Goal: Task Accomplishment & Management: Use online tool/utility

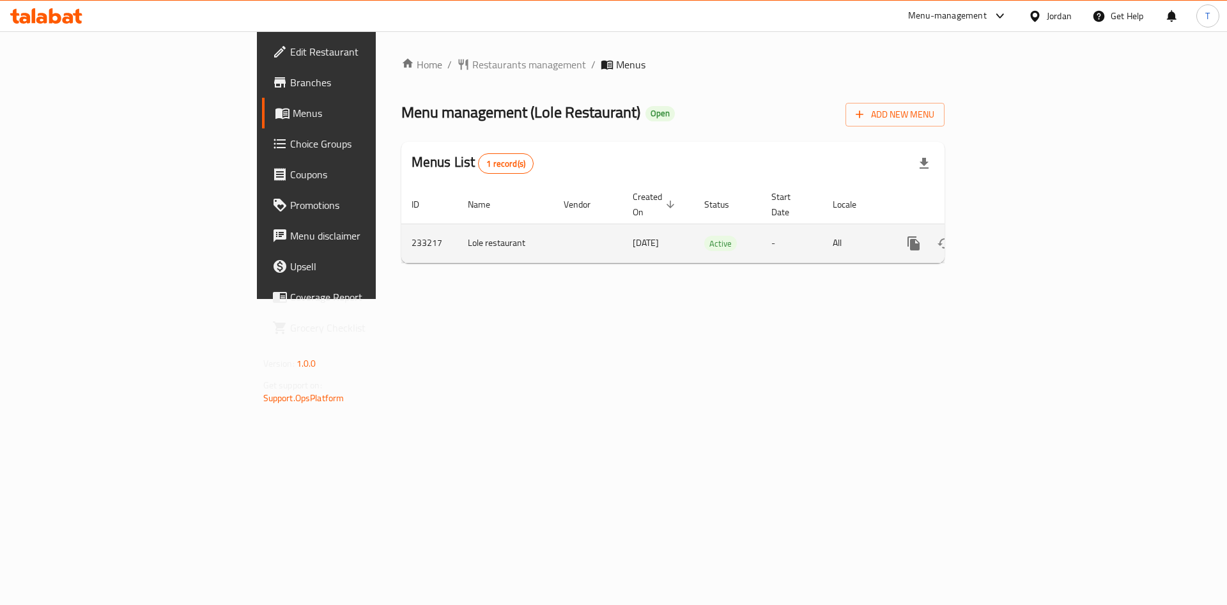
click at [1032, 224] on td "enhanced table" at bounding box center [960, 243] width 143 height 39
click at [1014, 236] on icon "enhanced table" at bounding box center [1006, 243] width 15 height 15
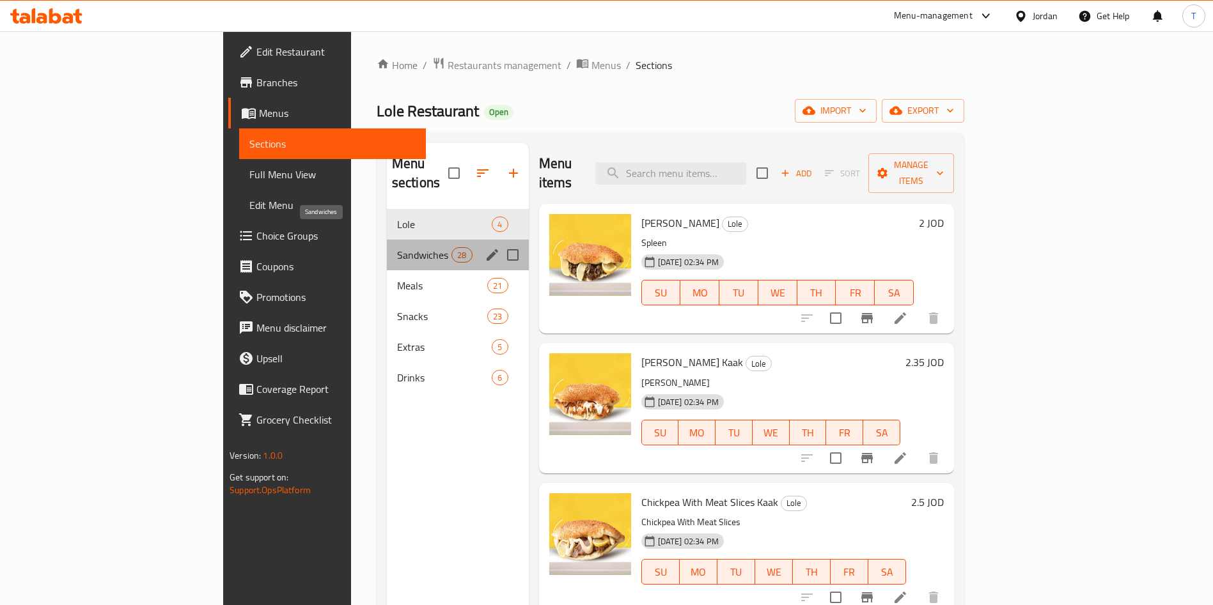
click at [397, 247] on span "Sandwiches" at bounding box center [424, 254] width 54 height 15
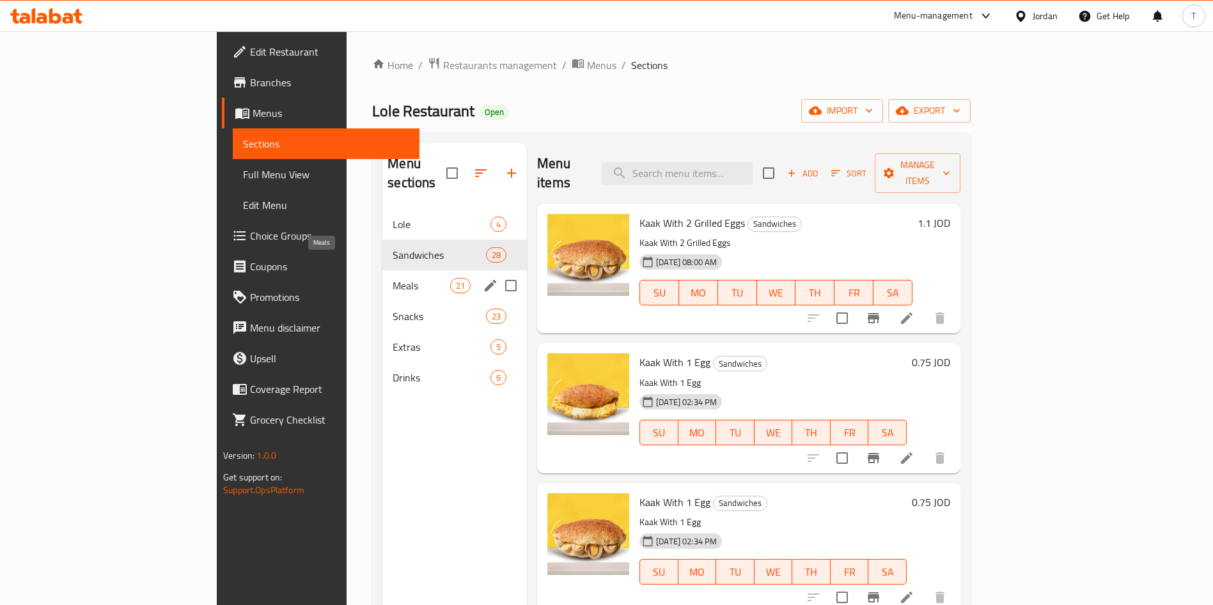
click at [393, 278] on span "Meals" at bounding box center [422, 285] width 58 height 15
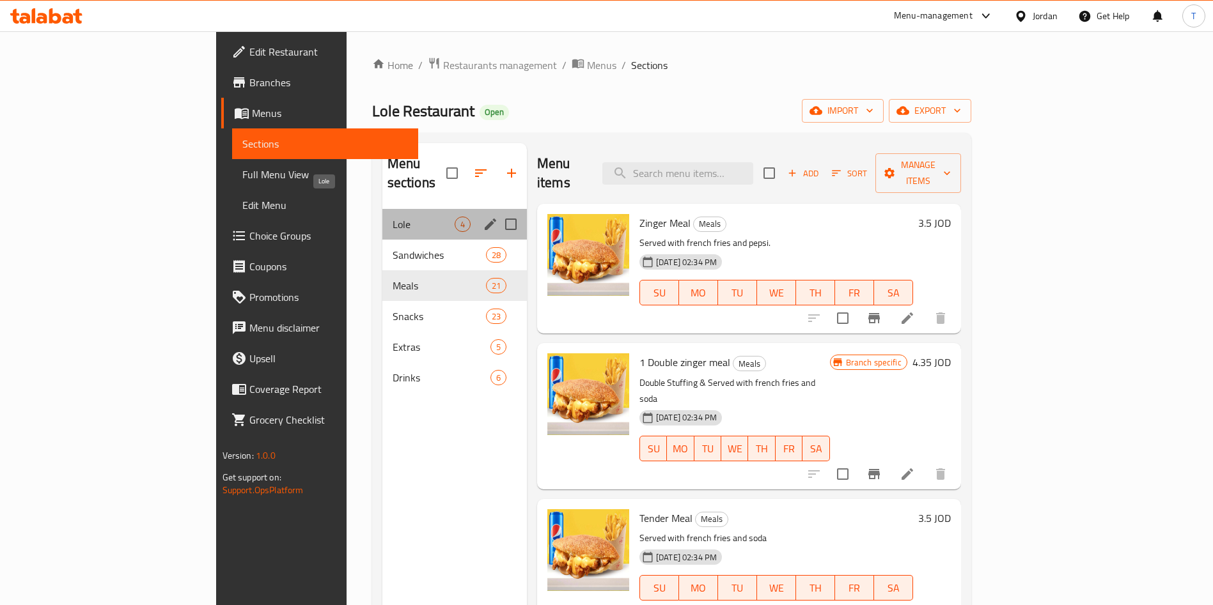
click at [393, 217] on span "Lole" at bounding box center [424, 224] width 62 height 15
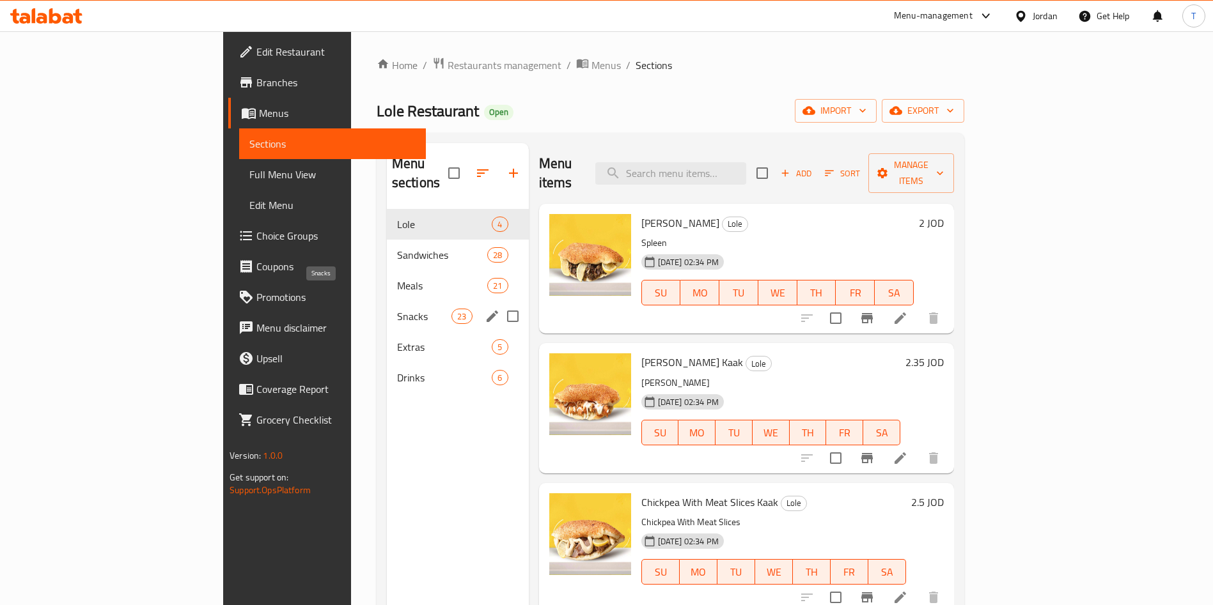
click at [397, 309] on span "Snacks" at bounding box center [424, 316] width 54 height 15
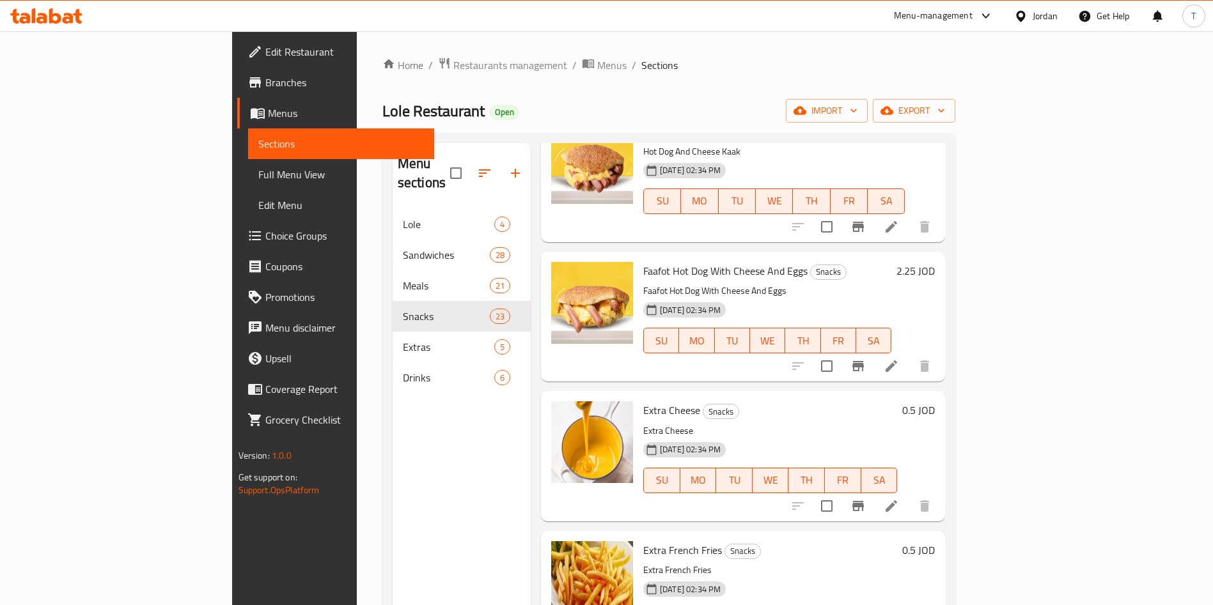
scroll to position [2620, 0]
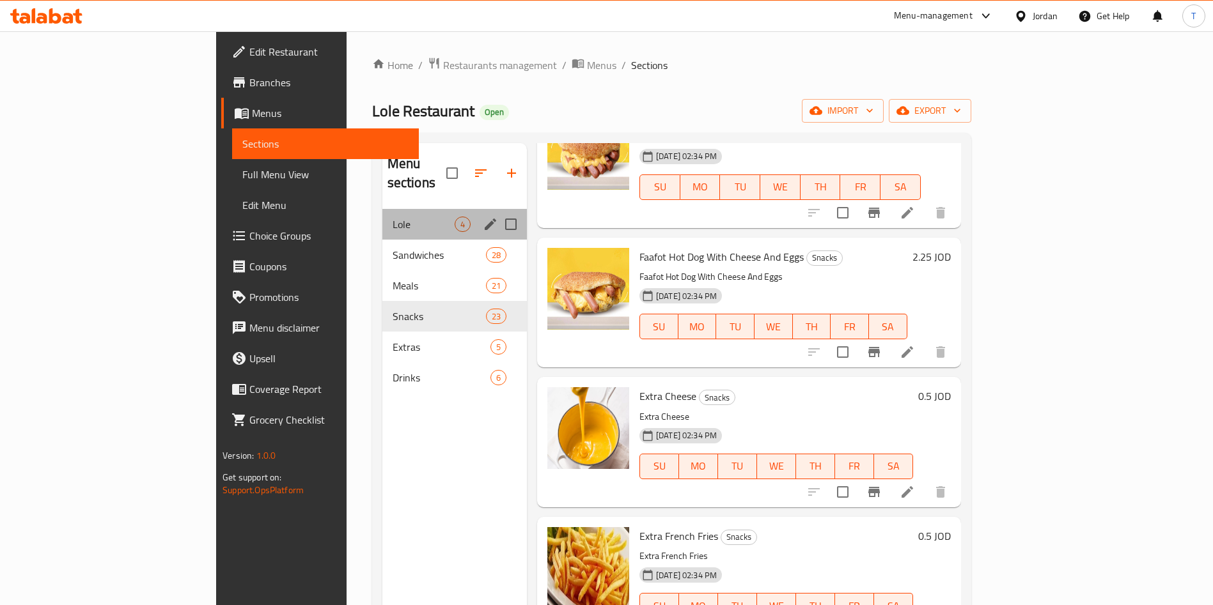
click at [382, 215] on div "Lole 4" at bounding box center [454, 224] width 144 height 31
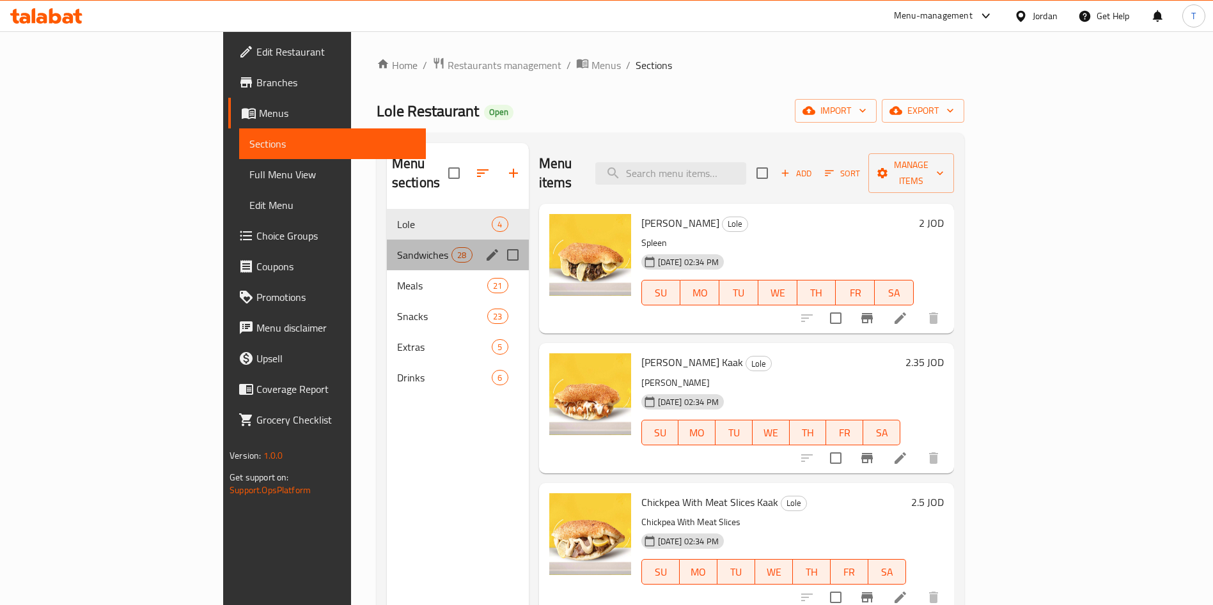
click at [387, 240] on div "Sandwiches 28" at bounding box center [458, 255] width 142 height 31
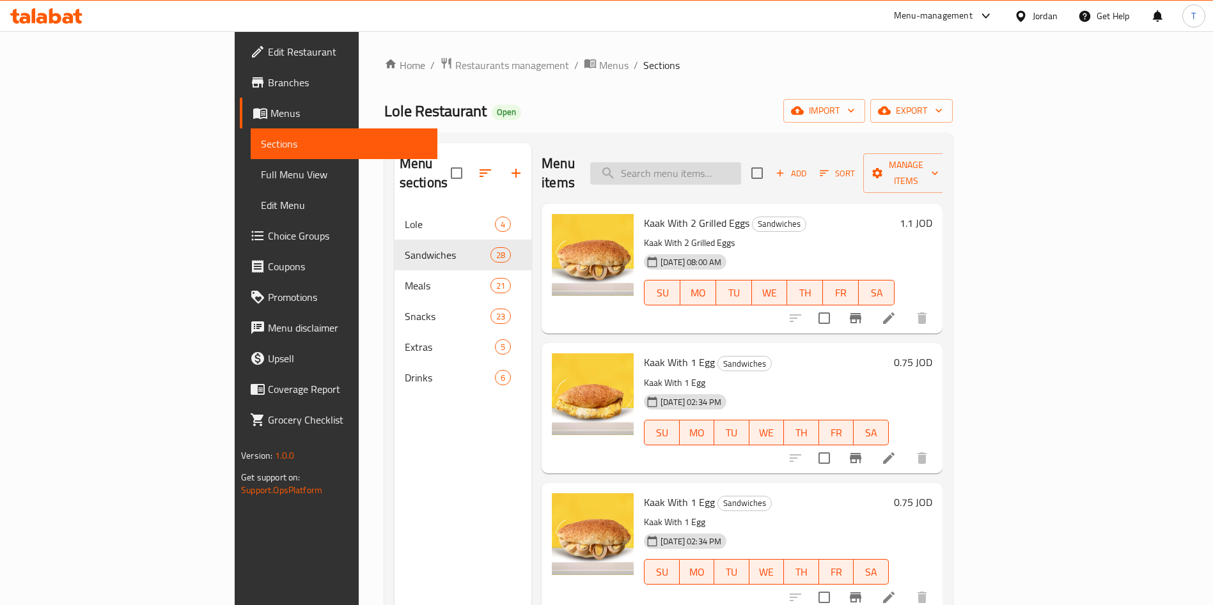
click at [718, 162] on input "search" at bounding box center [665, 173] width 151 height 22
type input "EGG"
click at [863, 311] on icon "Branch-specific-item" at bounding box center [855, 318] width 15 height 15
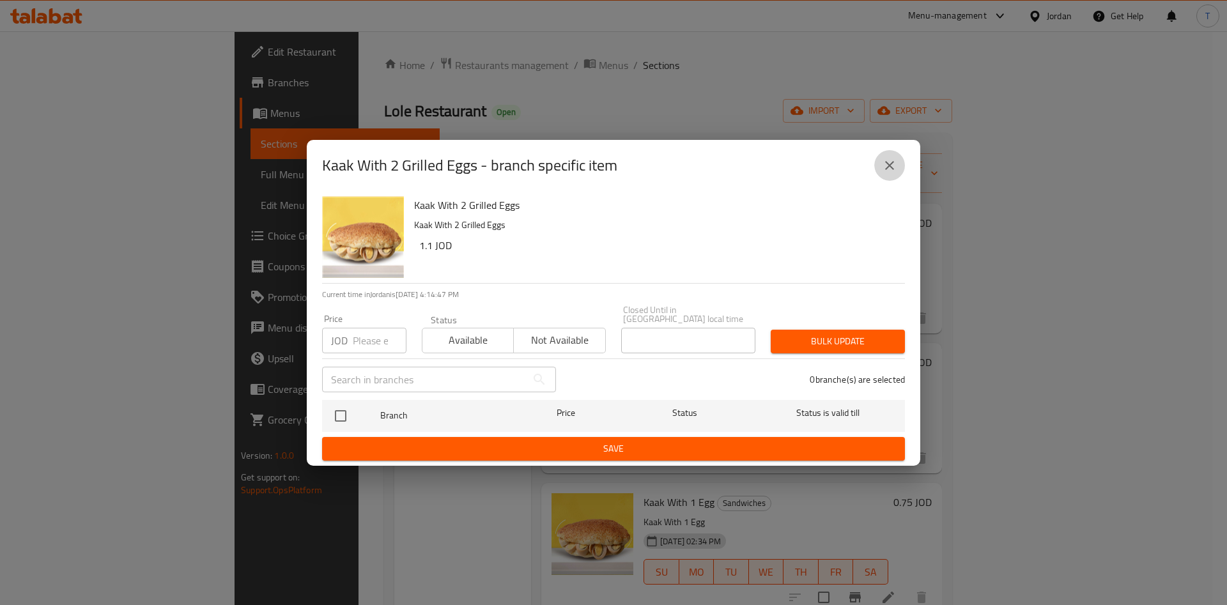
click at [898, 172] on button "close" at bounding box center [890, 165] width 31 height 31
